Goal: Task Accomplishment & Management: Use online tool/utility

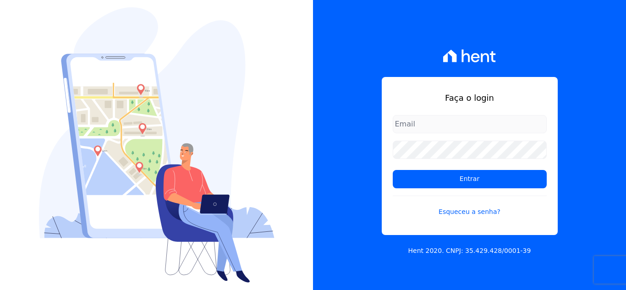
click at [426, 122] on input "email" at bounding box center [470, 124] width 154 height 18
type input "[PERSON_NAME][EMAIL_ADDRESS][PERSON_NAME][DOMAIN_NAME]"
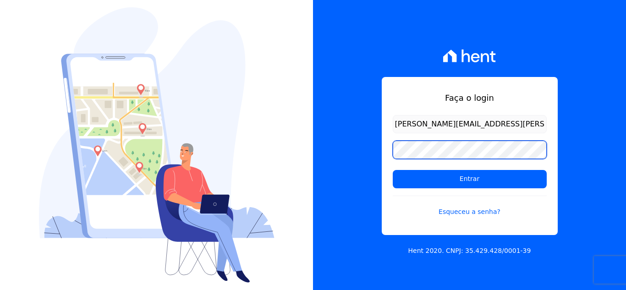
click at [393, 170] on input "Entrar" at bounding box center [470, 179] width 154 height 18
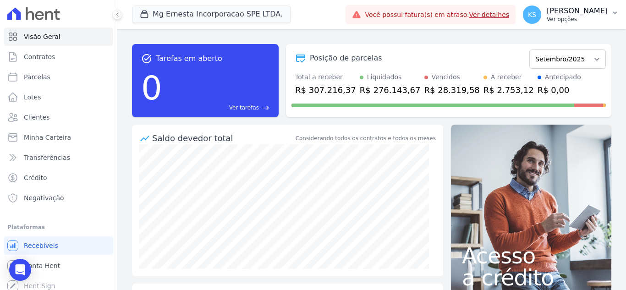
click at [582, 17] on p "Ver opções" at bounding box center [576, 19] width 61 height 7
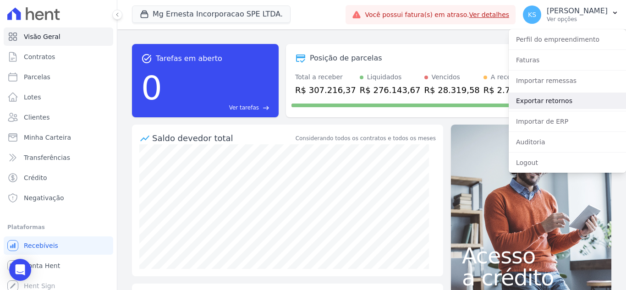
click at [557, 98] on link "Exportar retornos" at bounding box center [566, 101] width 117 height 16
